Goal: Transaction & Acquisition: Purchase product/service

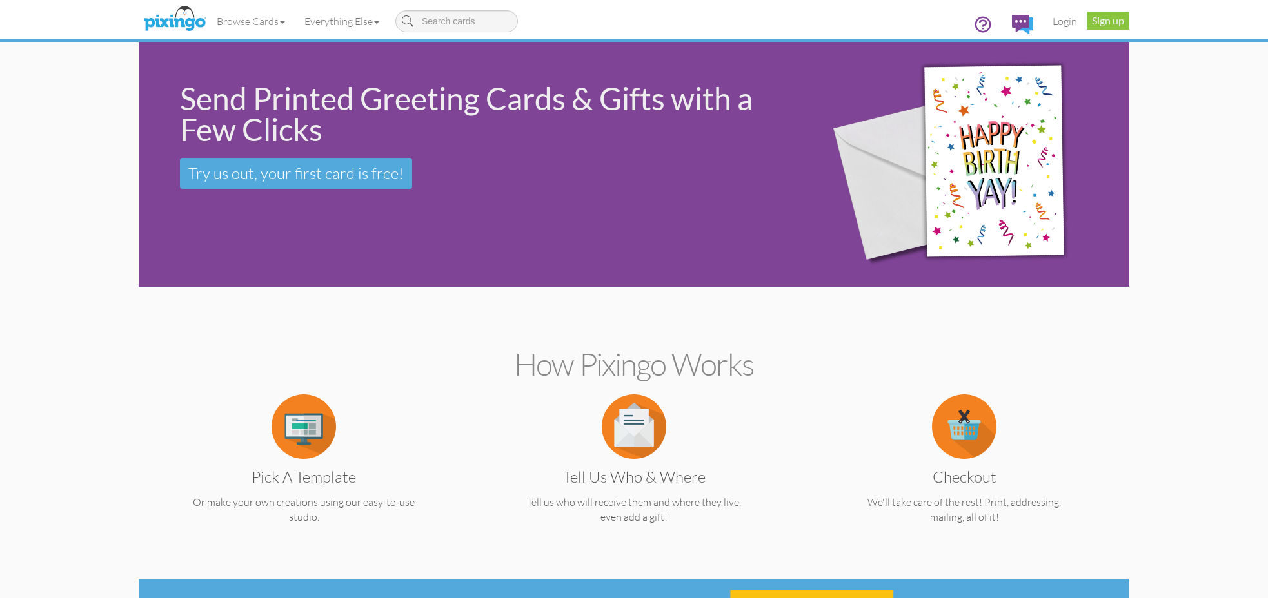
click at [1064, 22] on link "Login" at bounding box center [1065, 21] width 44 height 32
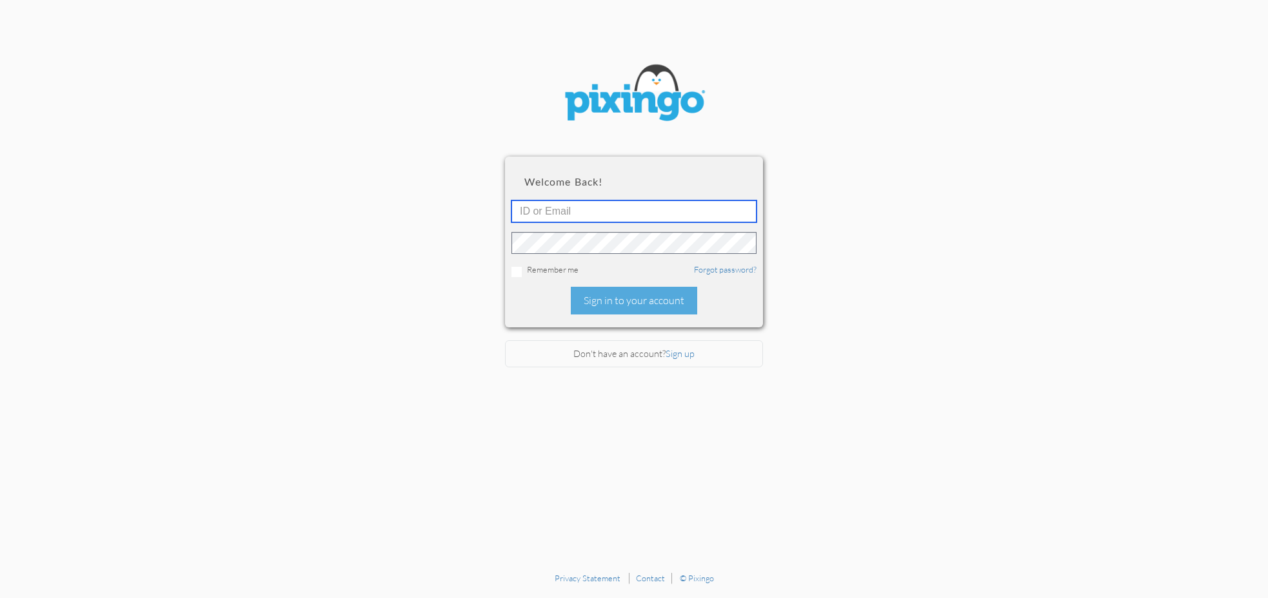
type input "[PERSON_NAME][EMAIL_ADDRESS][DOMAIN_NAME]"
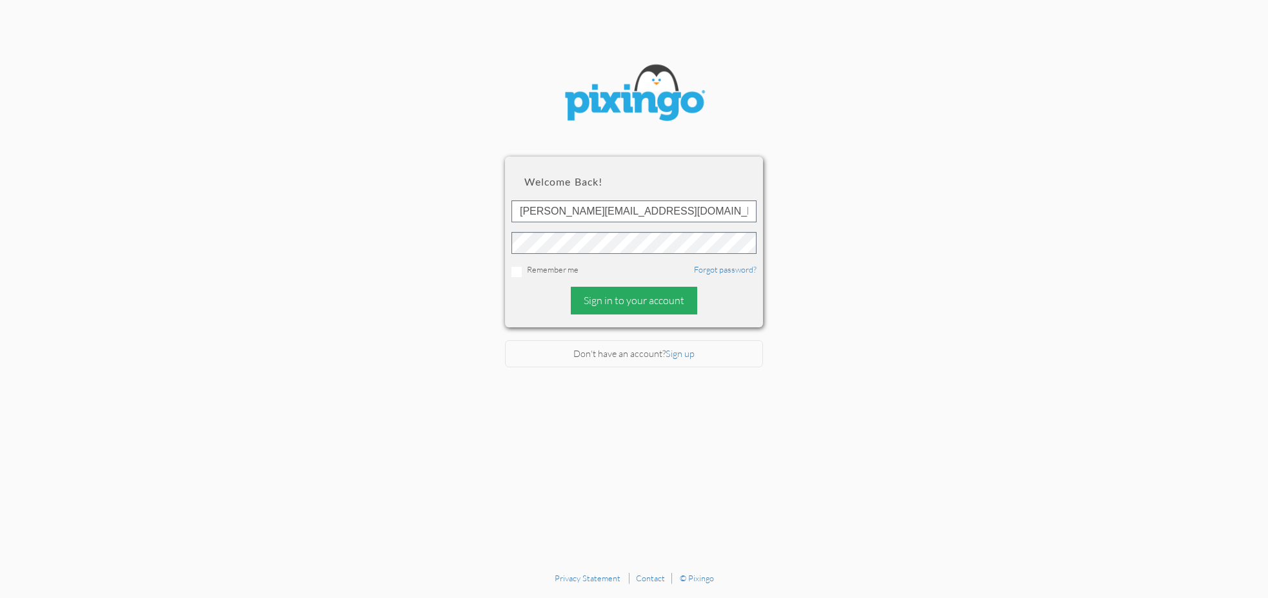
drag, startPoint x: 618, startPoint y: 281, endPoint x: 620, endPoint y: 288, distance: 6.9
click at [619, 282] on div "Welcome back! [EMAIL_ADDRESS][DOMAIN_NAME] Remember me Forgot password? Sign in…" at bounding box center [634, 242] width 258 height 170
click at [620, 291] on div "Sign in to your account" at bounding box center [634, 301] width 126 height 28
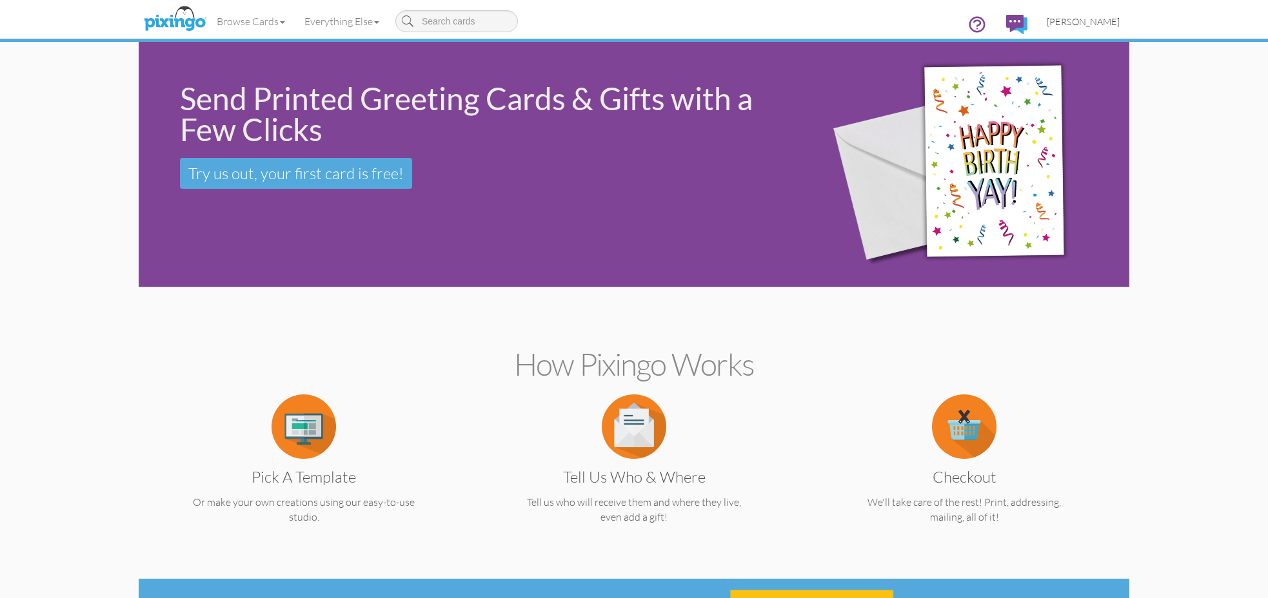
click at [1109, 18] on span "[PERSON_NAME]" at bounding box center [1083, 21] width 73 height 11
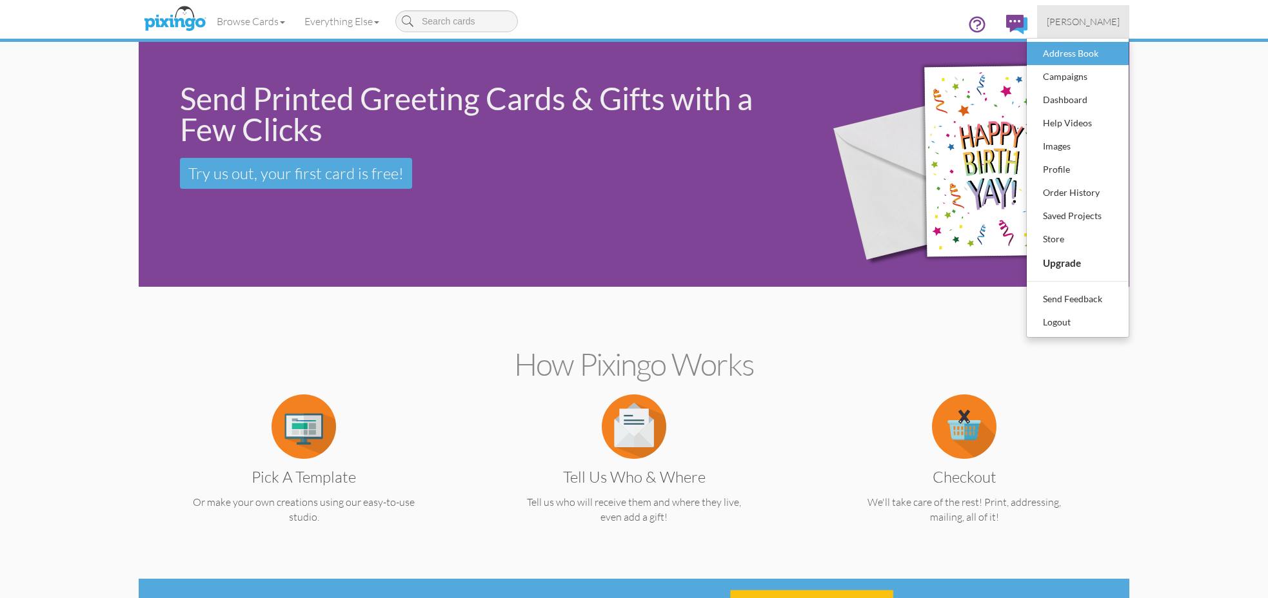
click at [1085, 59] on div "Address Book" at bounding box center [1078, 53] width 76 height 19
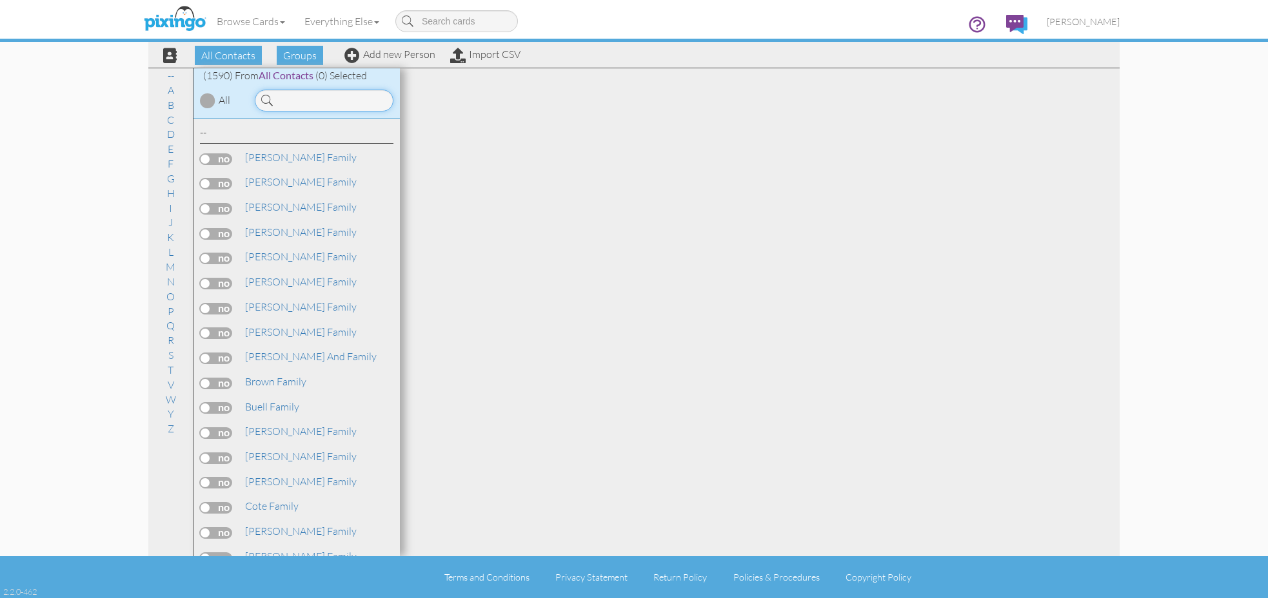
click at [352, 101] on input at bounding box center [324, 101] width 139 height 22
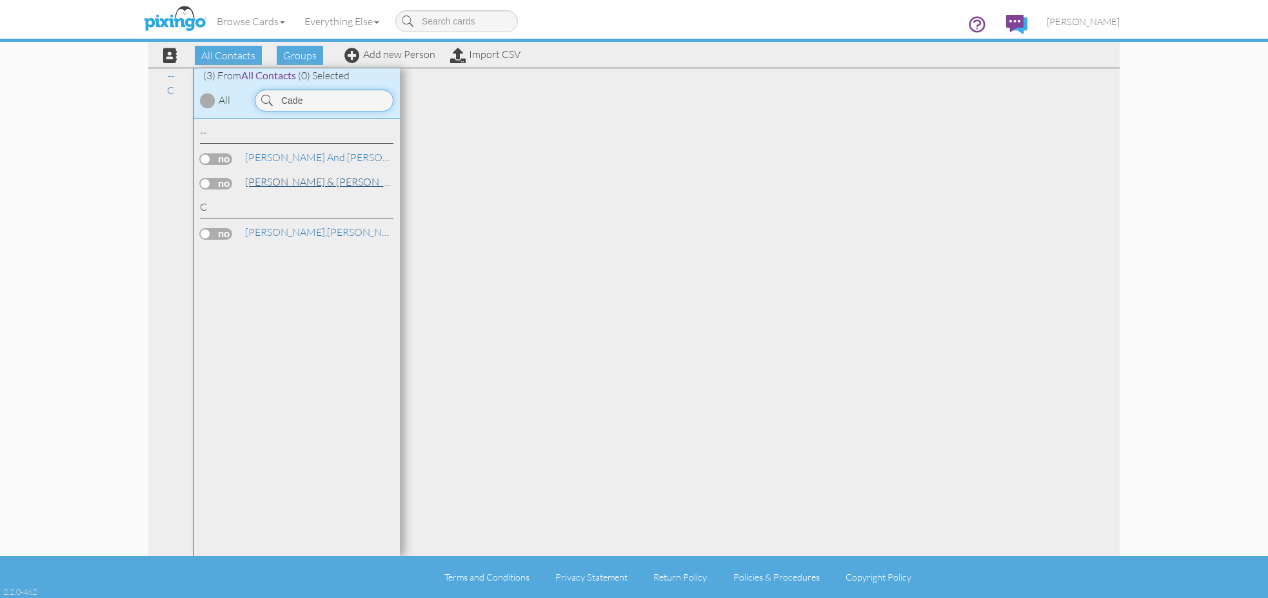
type input "Cade"
click at [331, 180] on link "[PERSON_NAME] & [PERSON_NAME]" at bounding box center [330, 181] width 173 height 15
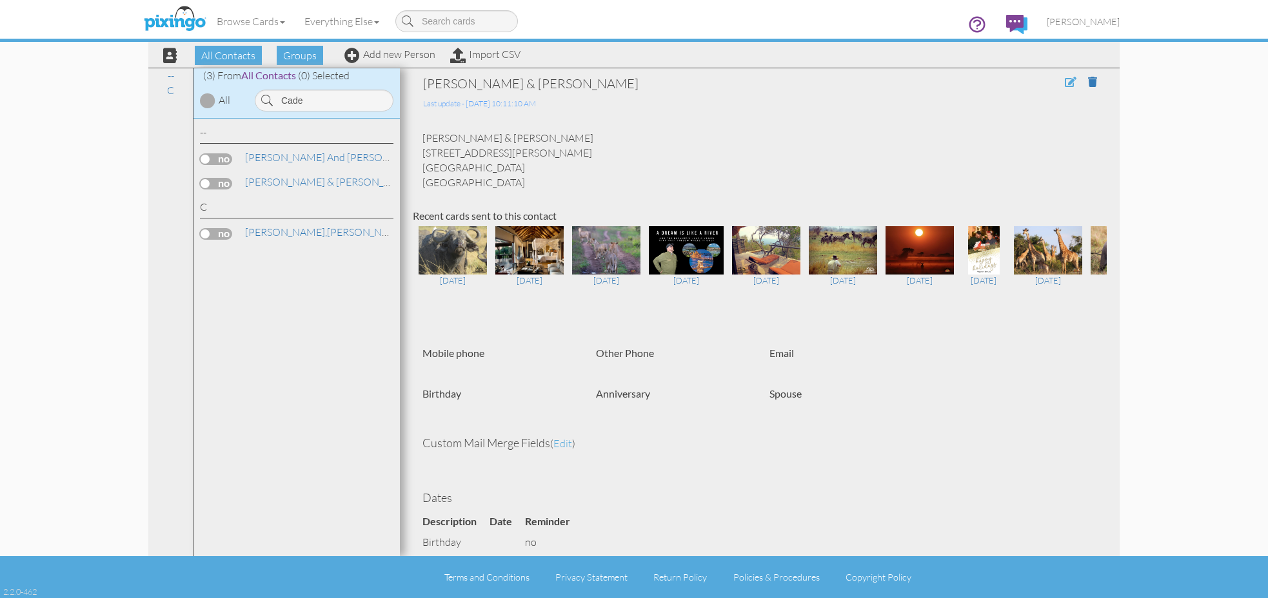
click at [1072, 84] on span at bounding box center [1071, 82] width 12 height 10
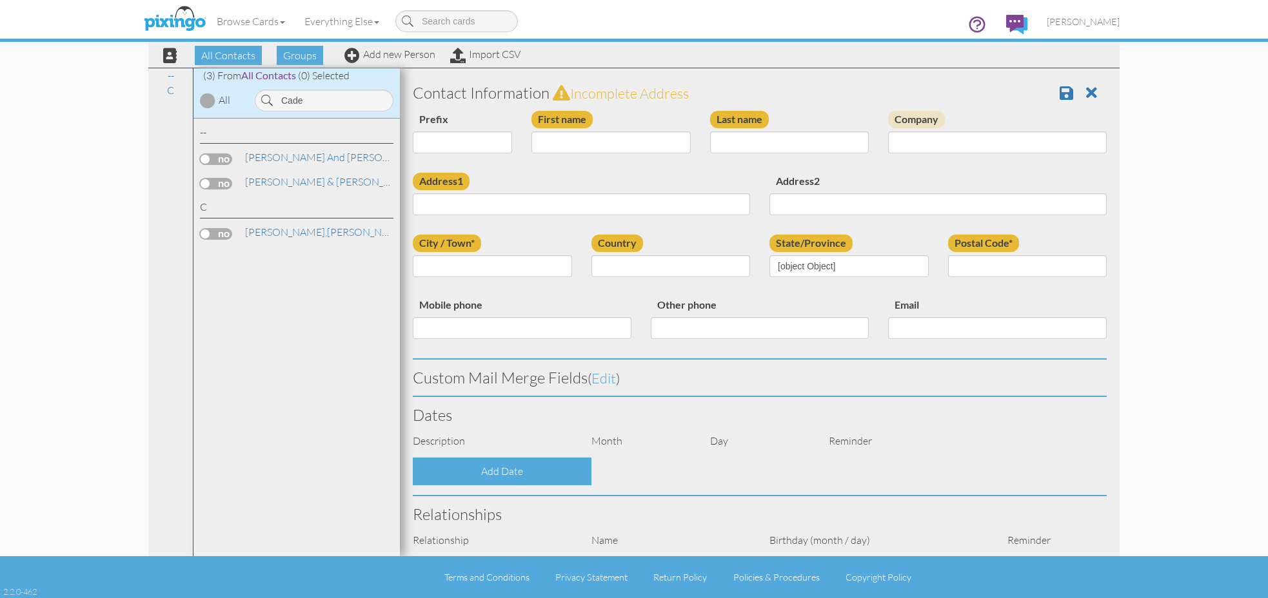
type input "[PERSON_NAME] & [PERSON_NAME]"
type input "[STREET_ADDRESS][PERSON_NAME]"
type input "Alameda"
type input "94501"
select select "object:5488"
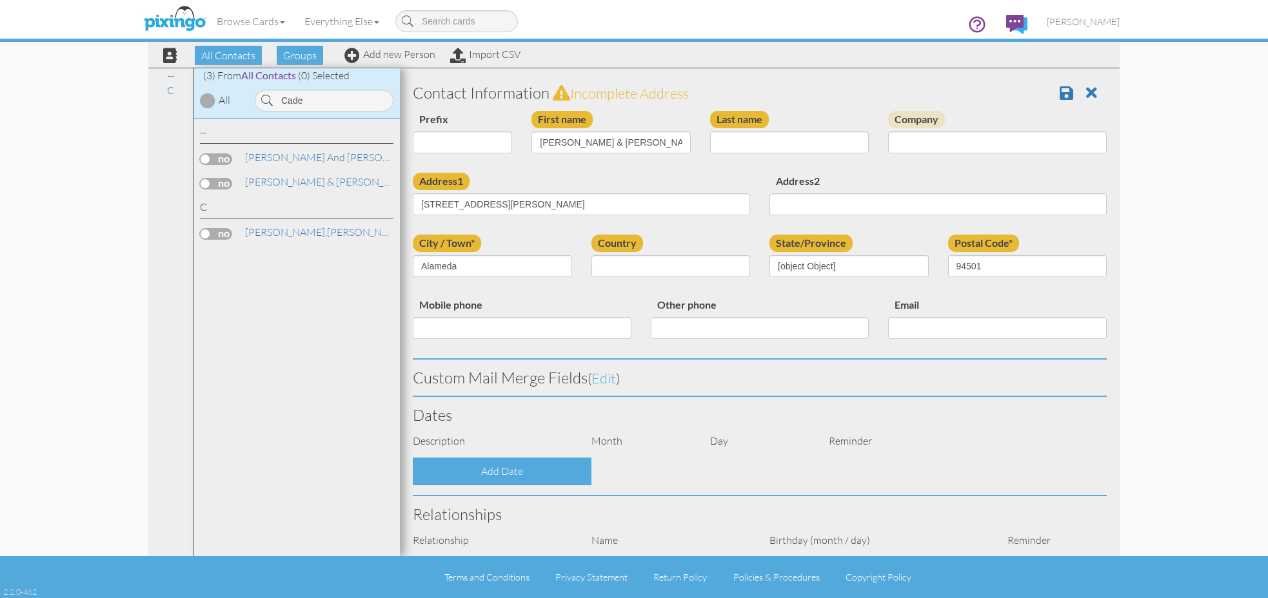
select select "object:5733"
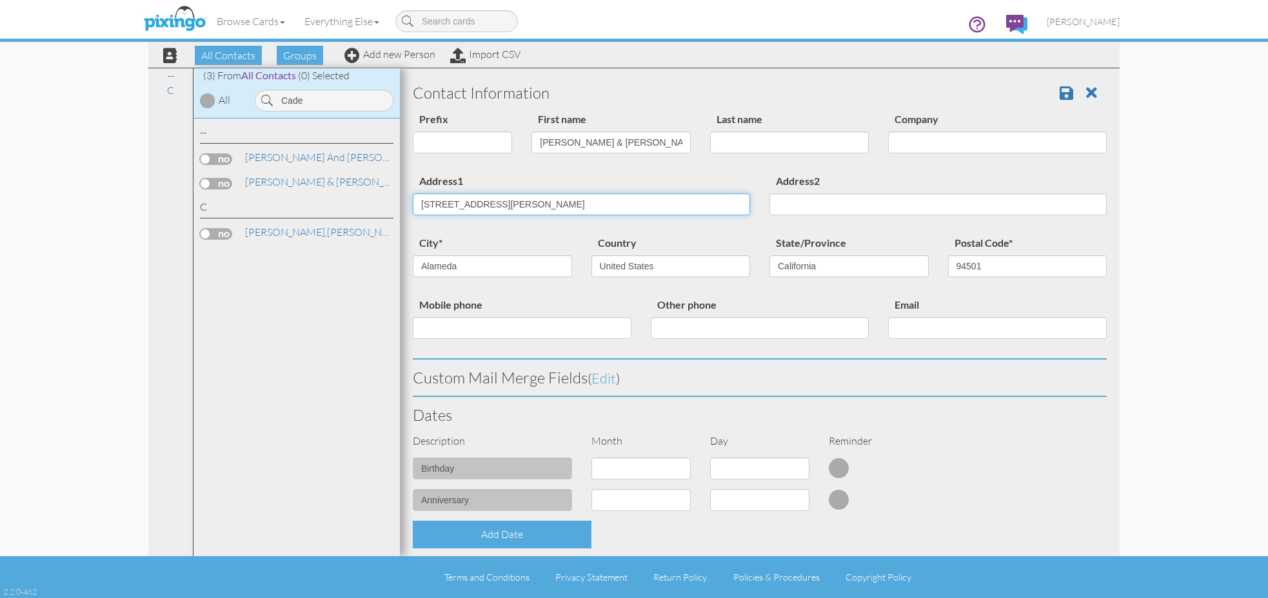
drag, startPoint x: 519, startPoint y: 198, endPoint x: 408, endPoint y: 194, distance: 111.0
click at [419, 194] on input "[STREET_ADDRESS][PERSON_NAME]" at bounding box center [581, 204] width 337 height 22
paste input "[STREET_ADDRESS][PERSON_NAME]"
type input "[STREET_ADDRESS][PERSON_NAME]"
click at [1069, 90] on span at bounding box center [1067, 92] width 14 height 15
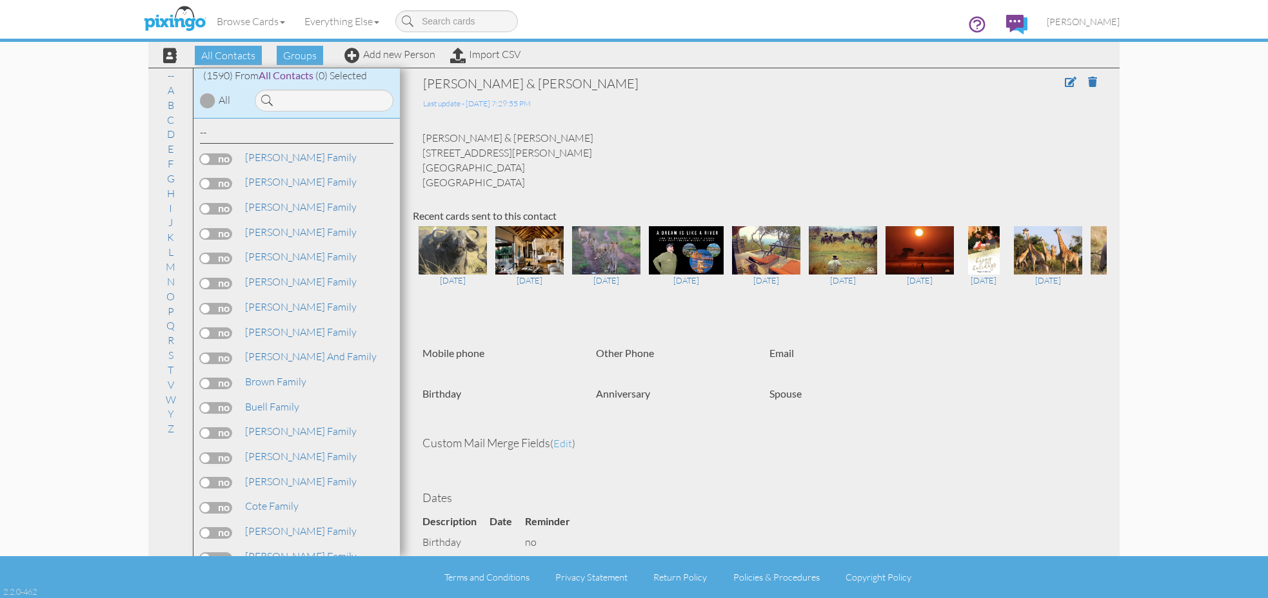
click at [175, 15] on img at bounding box center [175, 19] width 68 height 32
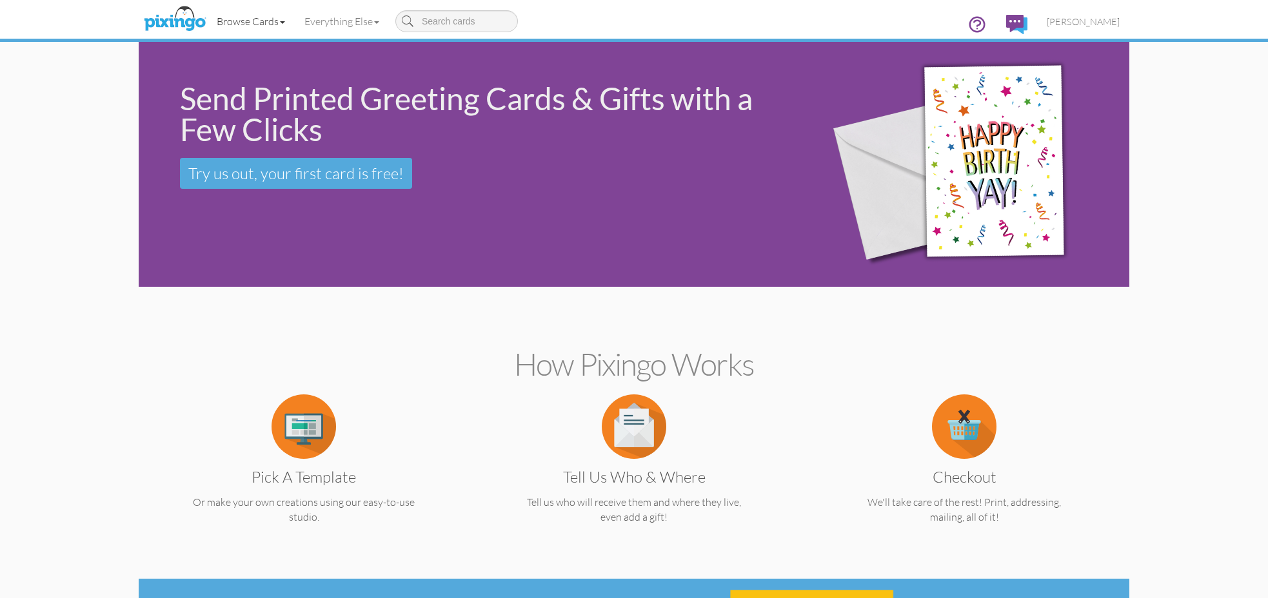
click at [274, 23] on link "Browse Cards" at bounding box center [251, 21] width 88 height 32
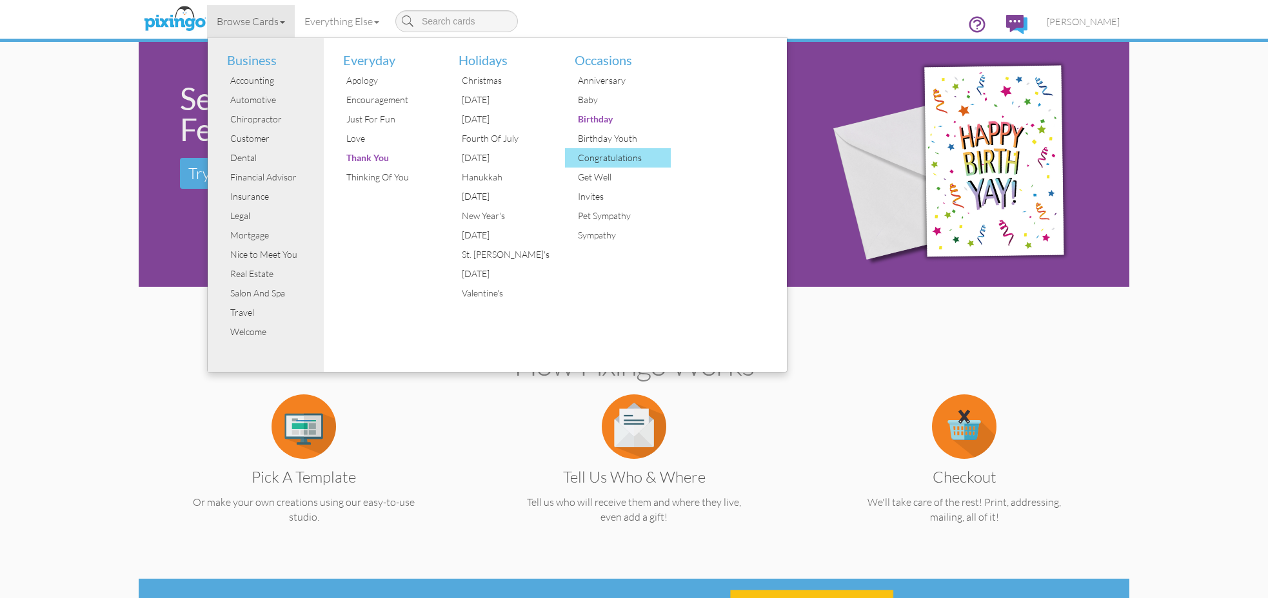
click at [603, 152] on div "Congratulations" at bounding box center [623, 157] width 97 height 19
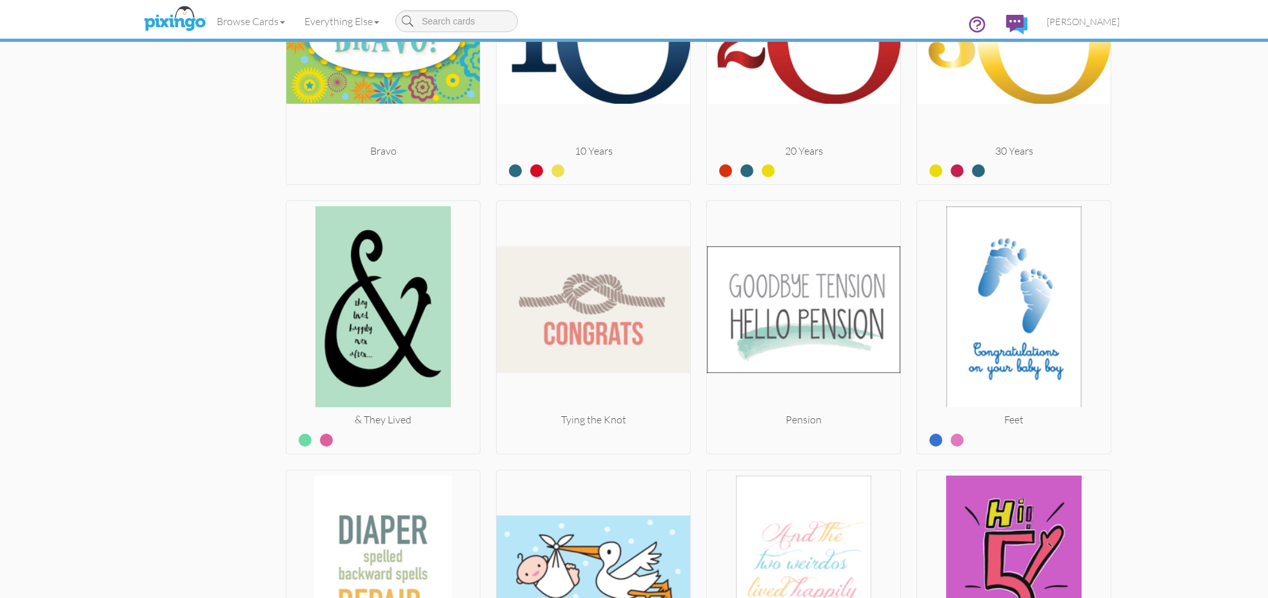
scroll to position [4145, 0]
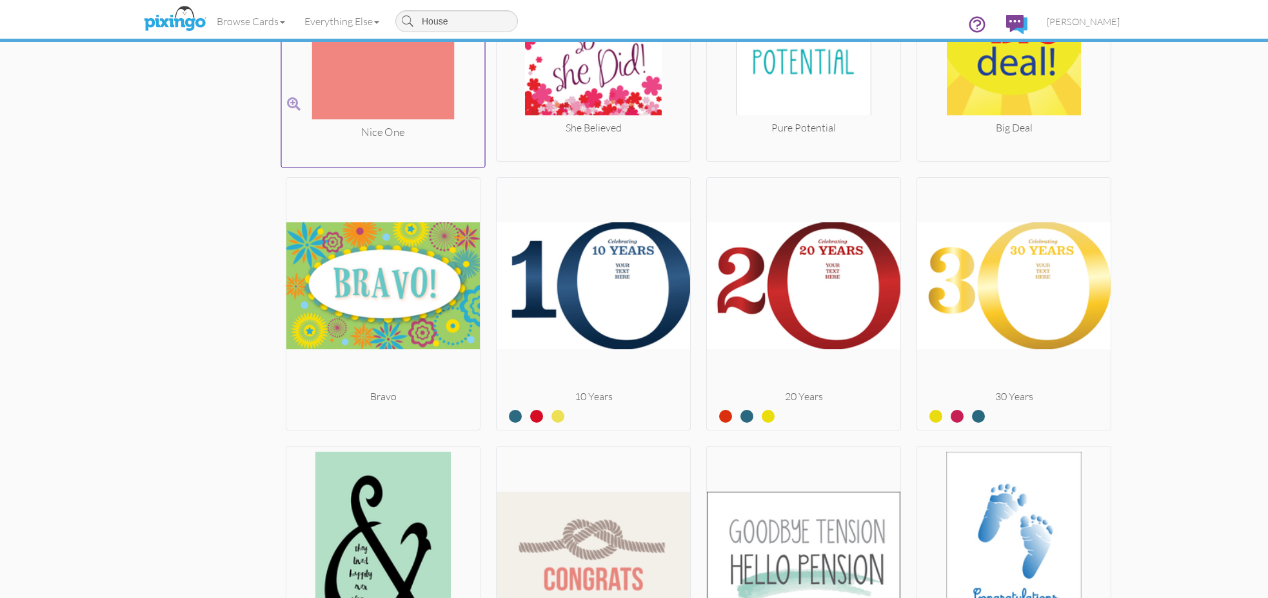
type input "House"
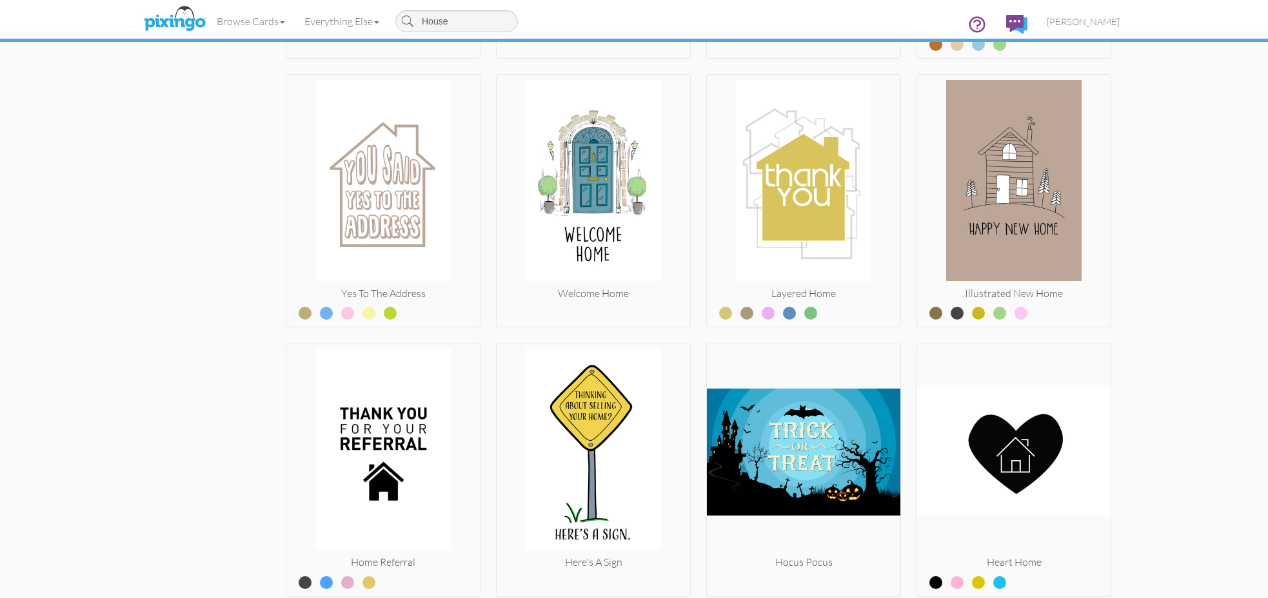
scroll to position [1066, 0]
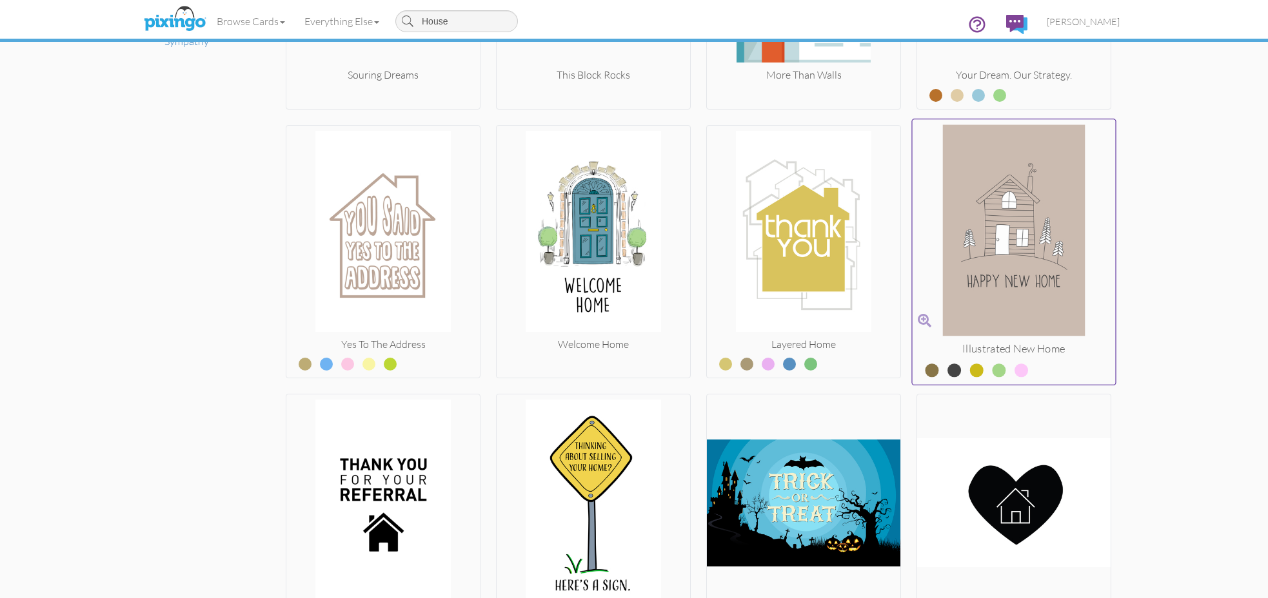
click at [945, 364] on label at bounding box center [945, 365] width 0 height 17
click at [0, 0] on input "radio" at bounding box center [0, 0] width 0 height 0
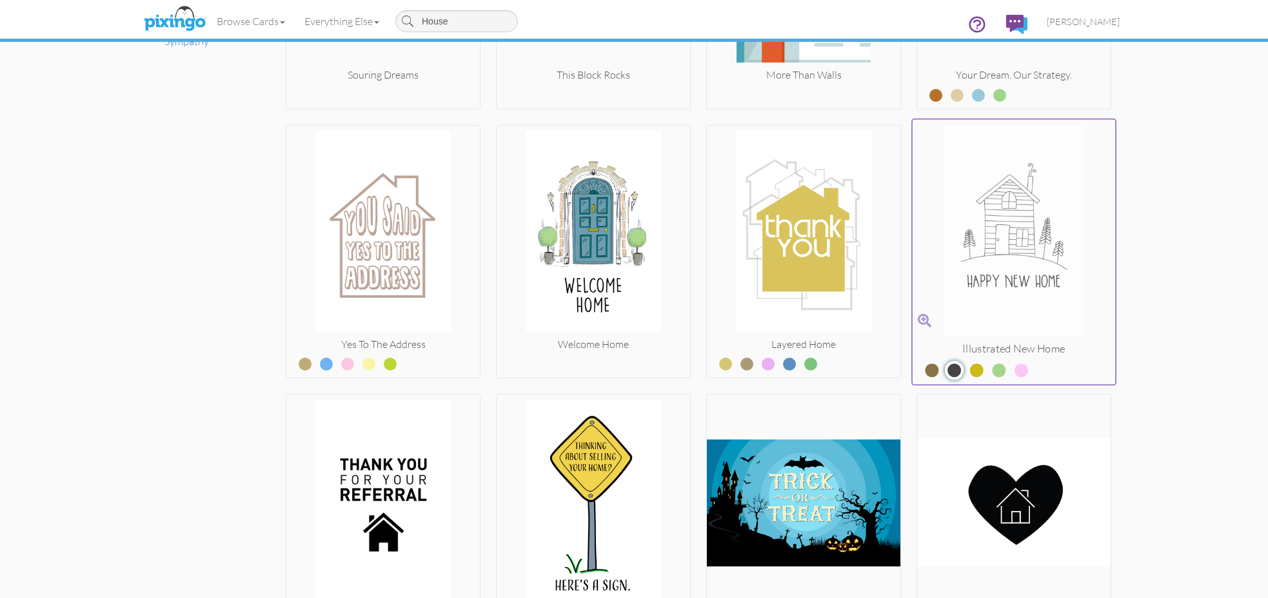
scroll to position [1067, 0]
click at [967, 364] on label at bounding box center [967, 364] width 0 height 17
click at [0, 0] on input "radio" at bounding box center [0, 0] width 0 height 0
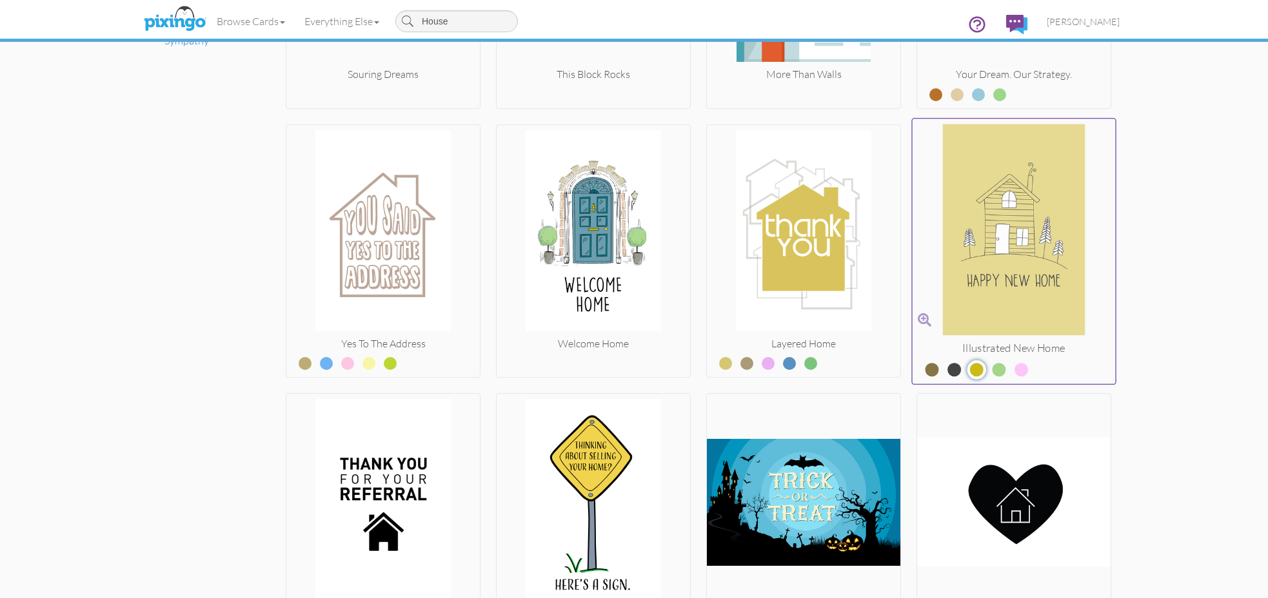
click at [989, 364] on label at bounding box center [989, 364] width 0 height 17
click at [0, 0] on input "radio" at bounding box center [0, 0] width 0 height 0
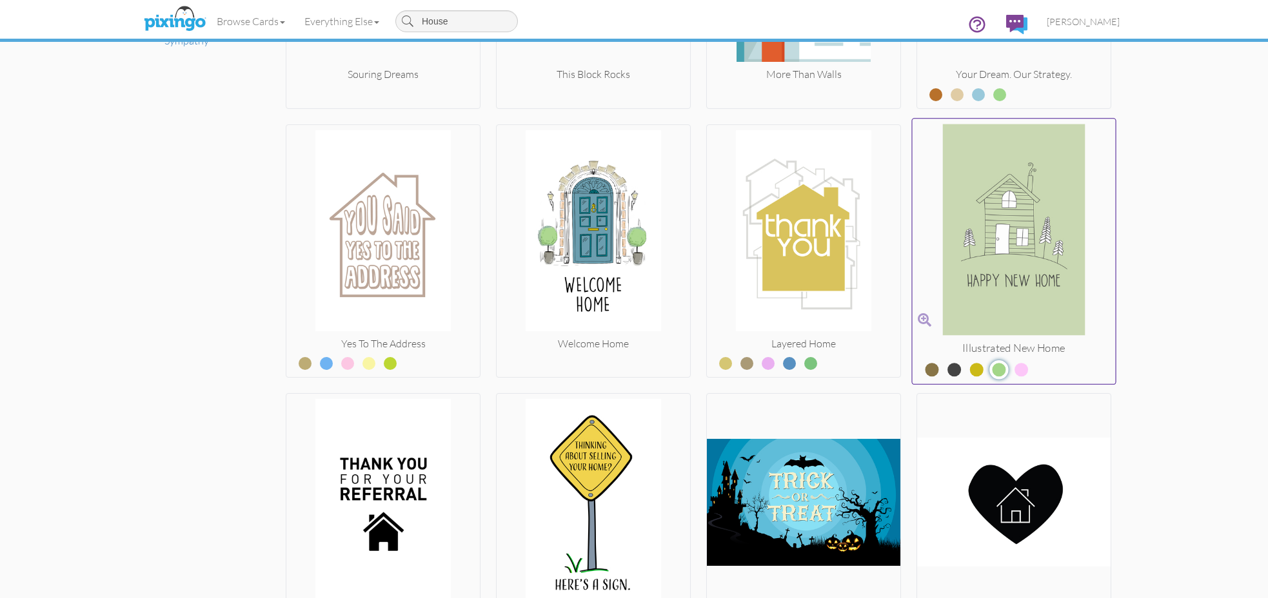
click at [1012, 366] on span at bounding box center [1012, 373] width 21 height 14
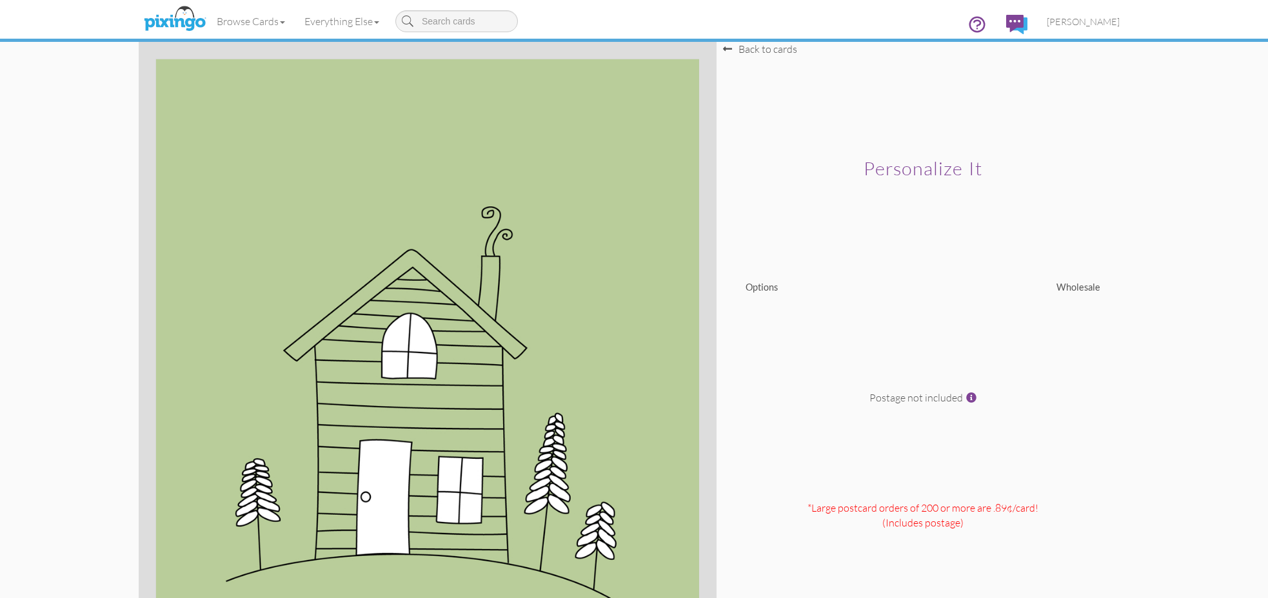
scroll to position [5, 0]
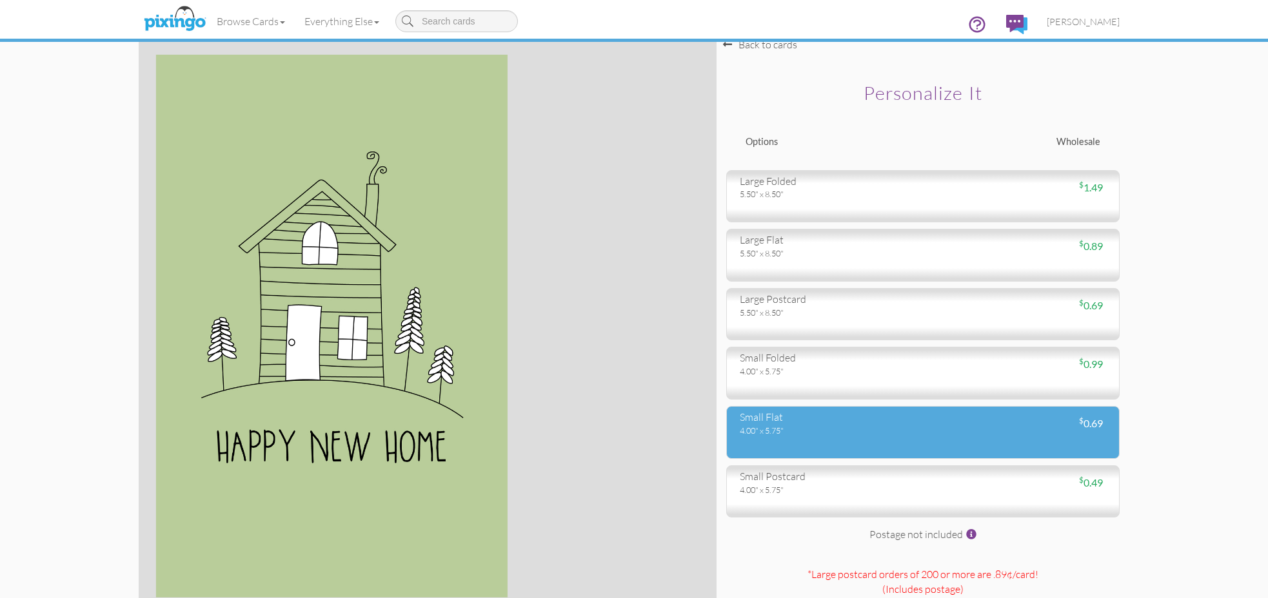
click at [953, 433] on div "small flat 4.00" x 5.75" $ 0.69" at bounding box center [922, 432] width 393 height 53
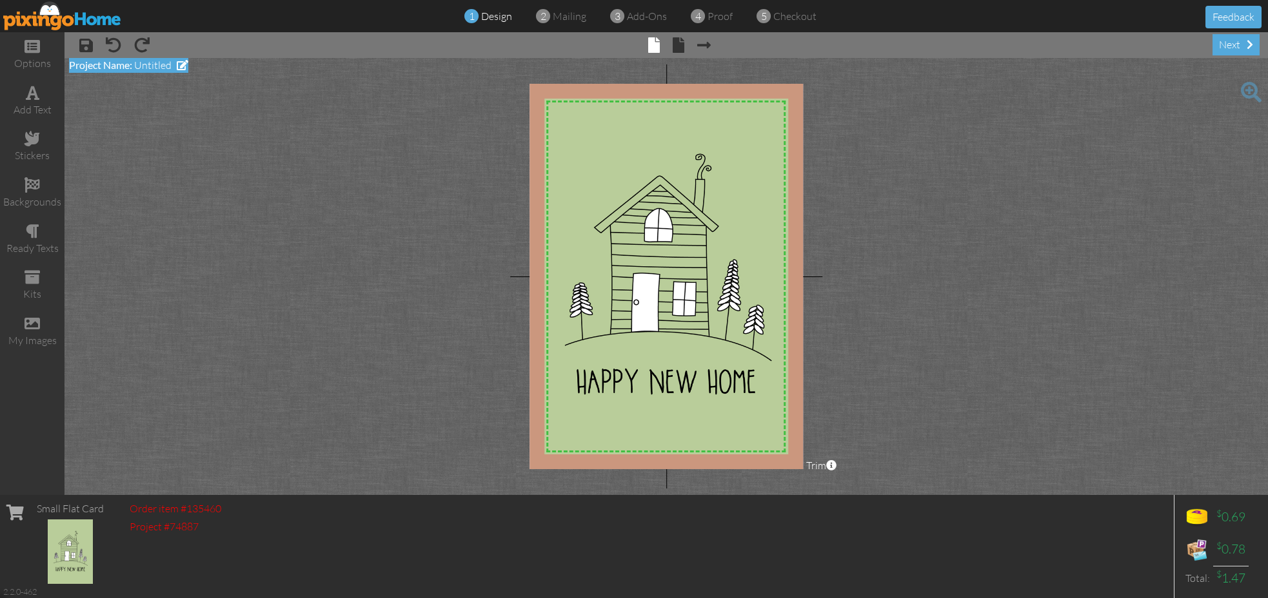
click at [184, 69] on span at bounding box center [183, 65] width 12 height 10
type input "Alex and Steve"
click at [121, 87] on span at bounding box center [109, 90] width 81 height 23
click at [677, 50] on span at bounding box center [679, 44] width 12 height 15
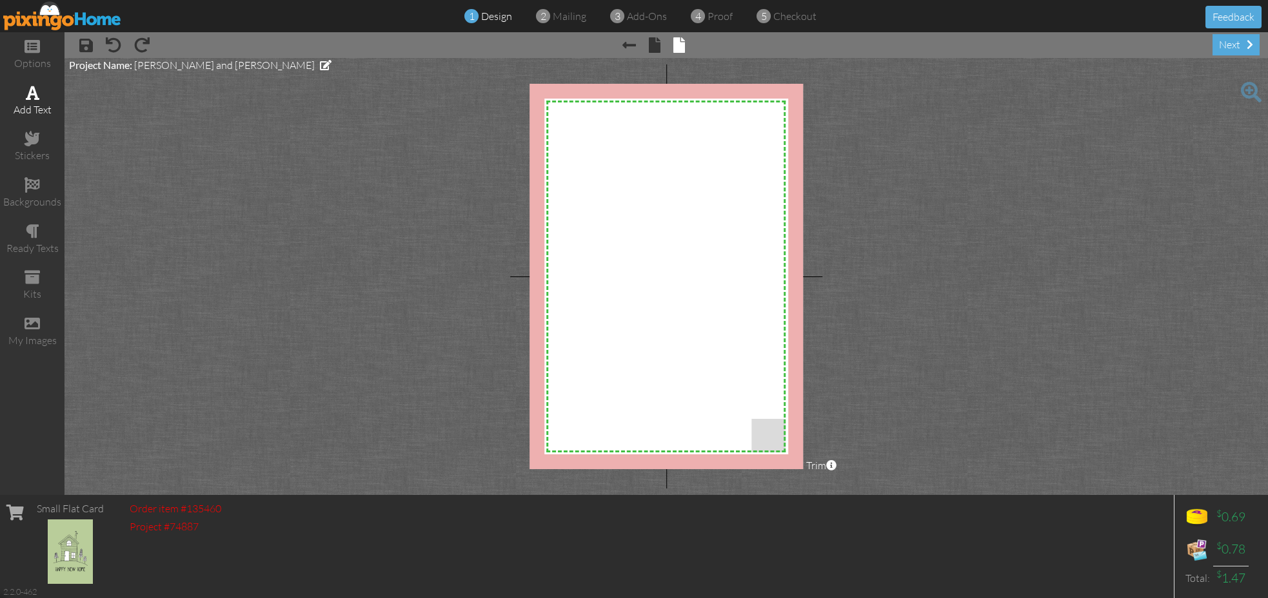
click at [26, 92] on span at bounding box center [33, 92] width 14 height 15
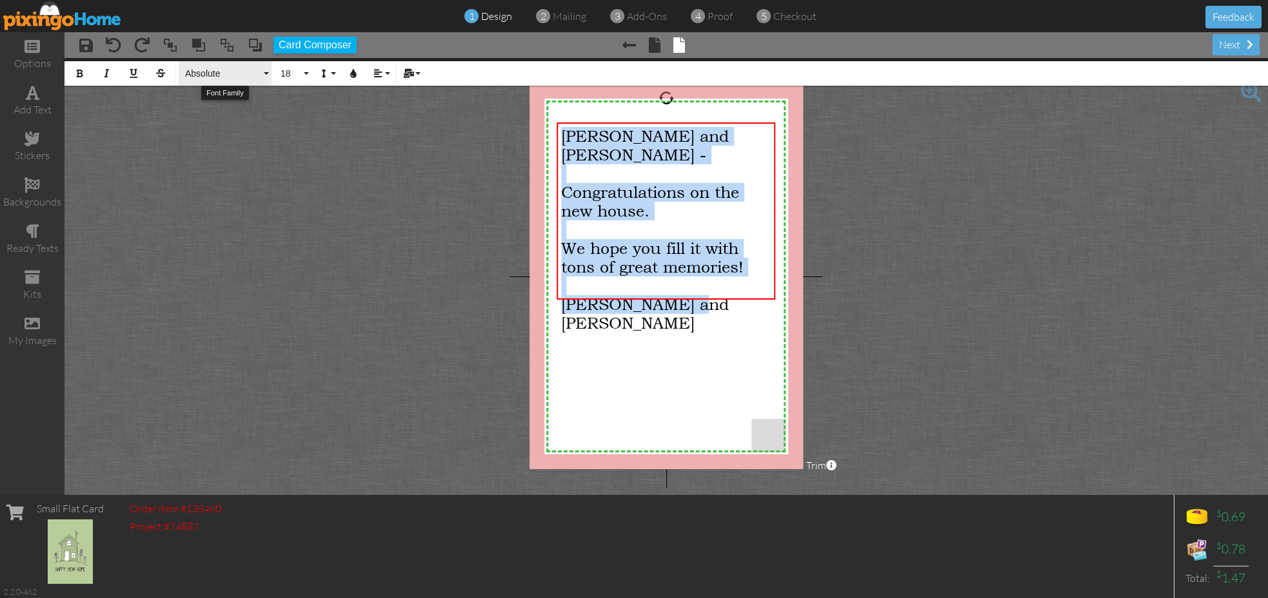
drag, startPoint x: 217, startPoint y: 69, endPoint x: 214, endPoint y: 82, distance: 13.3
click at [217, 69] on span "Absolute" at bounding box center [222, 73] width 77 height 11
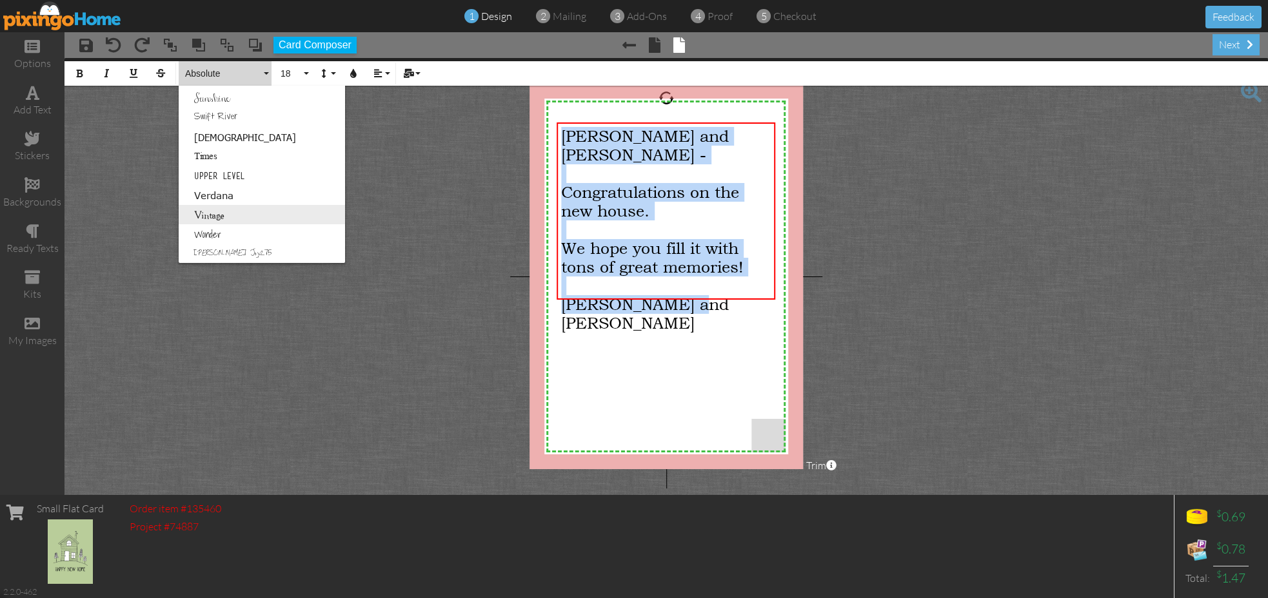
scroll to position [829, 0]
drag, startPoint x: 247, startPoint y: 129, endPoint x: 246, endPoint y: 121, distance: 7.8
click at [246, 121] on link "Swift River" at bounding box center [262, 117] width 166 height 19
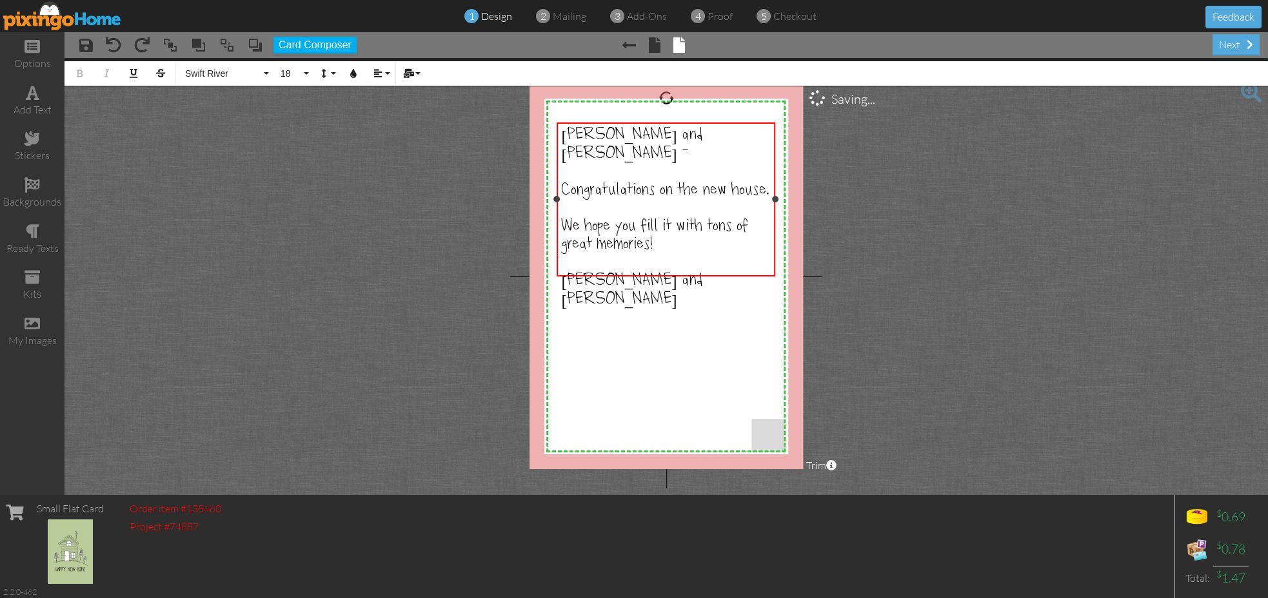
click at [704, 273] on div "Ryan and Maggie" at bounding box center [666, 291] width 210 height 37
click at [706, 219] on span "We hope you fill it with tons of great memories!" at bounding box center [654, 236] width 187 height 35
click at [744, 219] on span "We hope you fill it with a tons of great memories!" at bounding box center [660, 236] width 199 height 35
click at [742, 219] on span "We hope you fill it with a tons of great memories!" at bounding box center [660, 236] width 199 height 35
click at [42, 144] on div "stickers" at bounding box center [32, 146] width 64 height 45
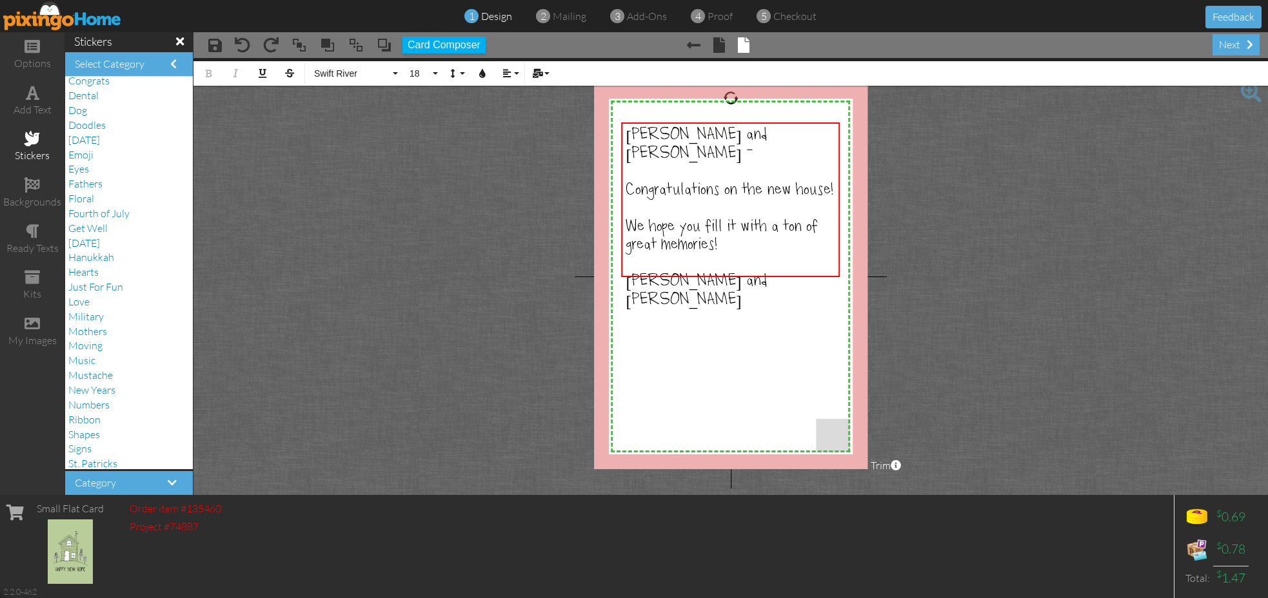
scroll to position [117, 0]
click at [87, 332] on span "Moving" at bounding box center [85, 338] width 34 height 13
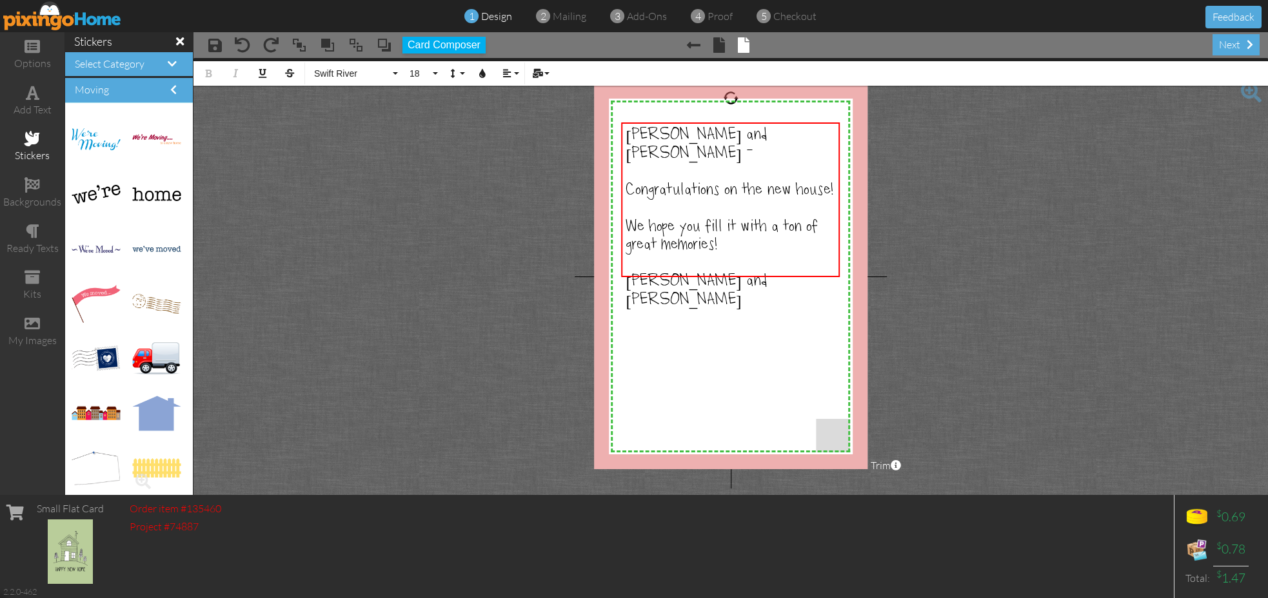
scroll to position [0, 0]
drag, startPoint x: 152, startPoint y: 459, endPoint x: 147, endPoint y: 448, distance: 11.3
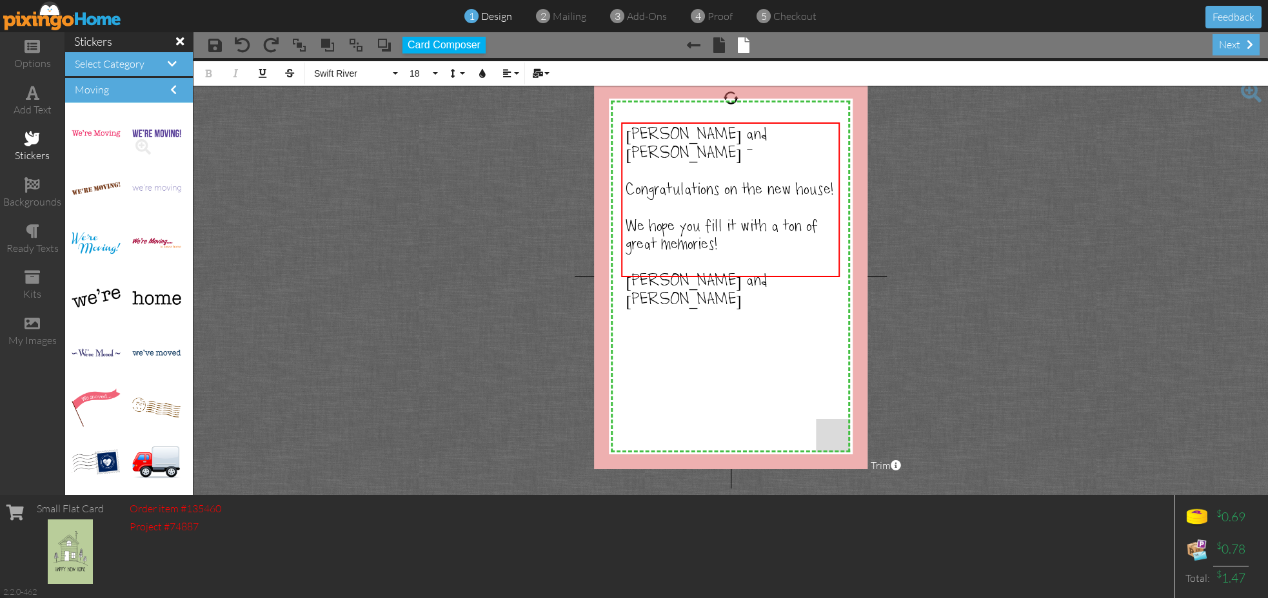
scroll to position [3, 0]
click at [173, 94] on span at bounding box center [173, 89] width 6 height 10
click at [174, 69] on div "Select Category" at bounding box center [129, 64] width 128 height 25
click at [172, 64] on span at bounding box center [172, 64] width 9 height 10
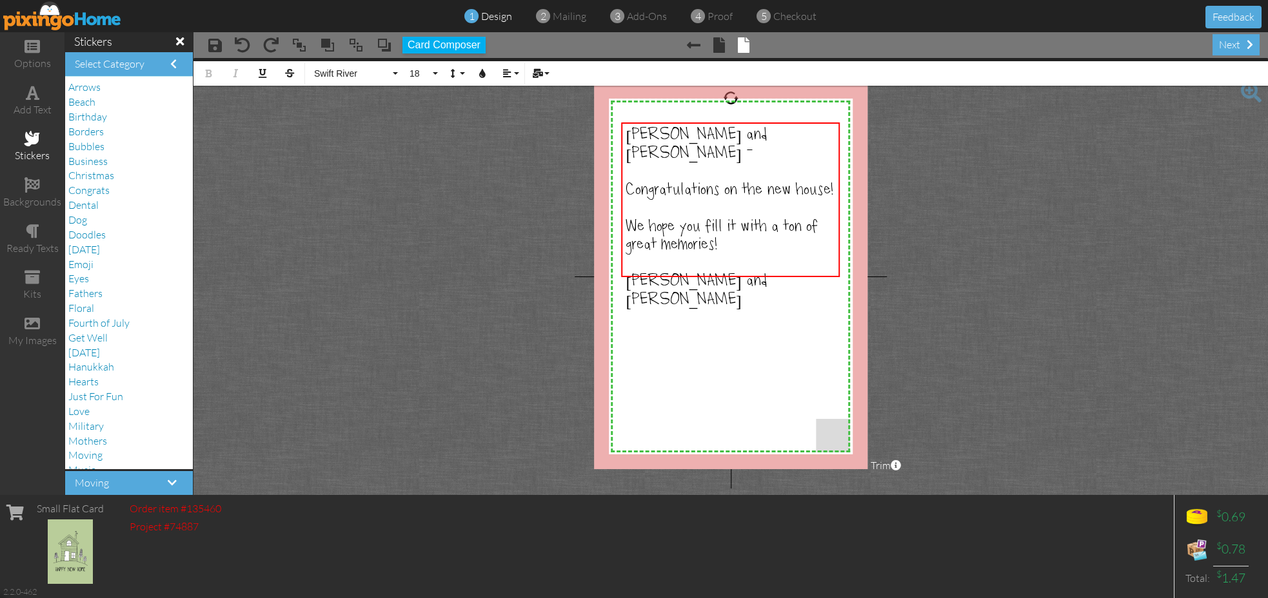
scroll to position [0, 0]
